Goal: Task Accomplishment & Management: Complete application form

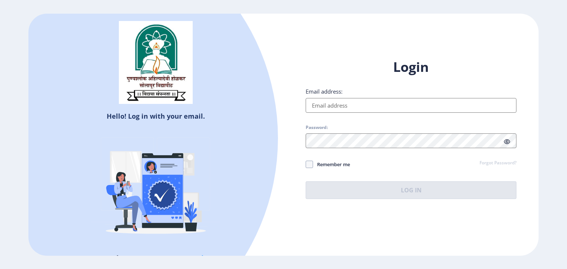
type input "[EMAIL_ADDRESS][DOMAIN_NAME]"
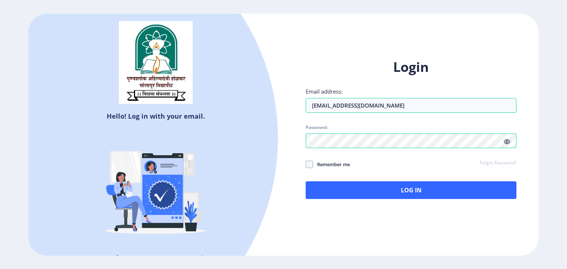
click at [508, 141] on icon at bounding box center [507, 142] width 6 height 6
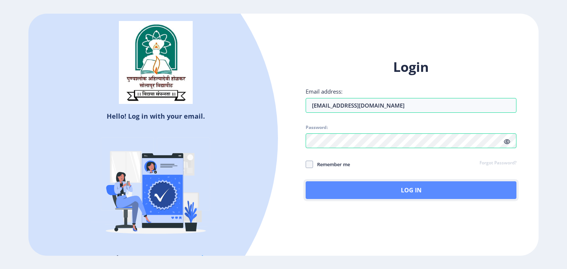
click at [424, 188] on button "Log In" at bounding box center [411, 191] width 211 height 18
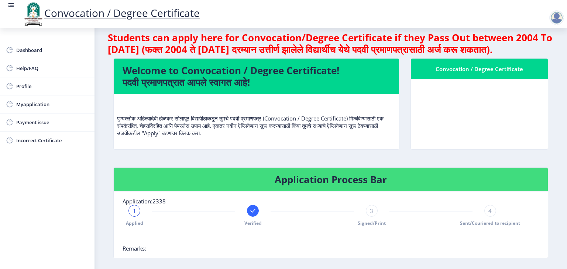
scroll to position [9, 0]
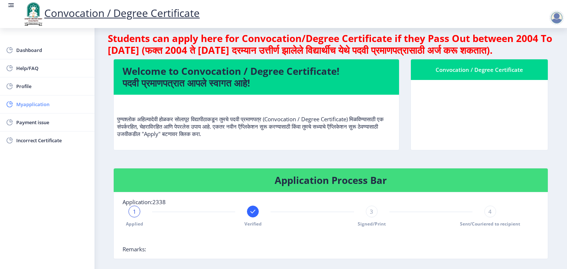
click at [20, 104] on span "Myapplication" at bounding box center [52, 104] width 72 height 9
